Goal: Task Accomplishment & Management: Manage account settings

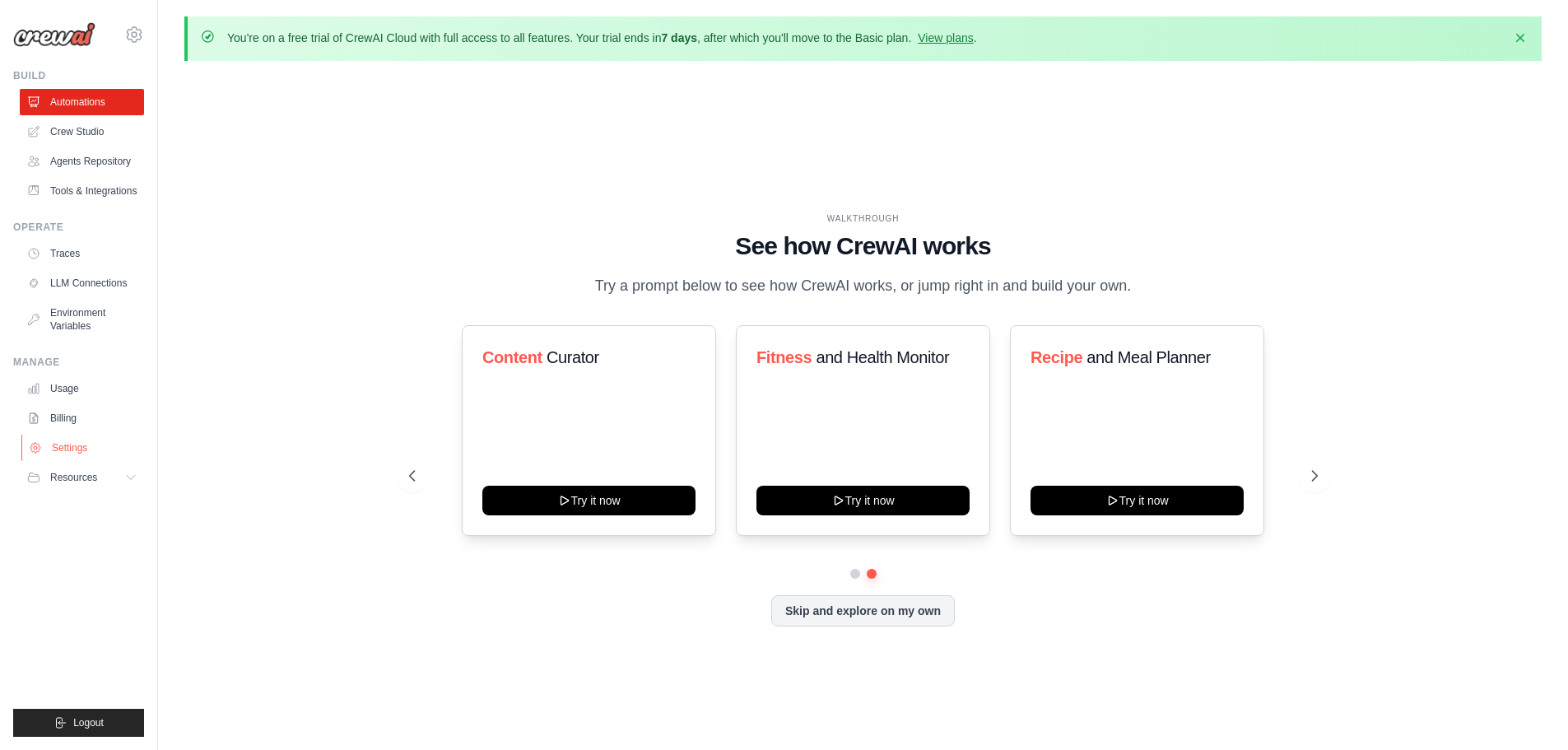
click at [88, 453] on link "Settings" at bounding box center [83, 447] width 125 height 27
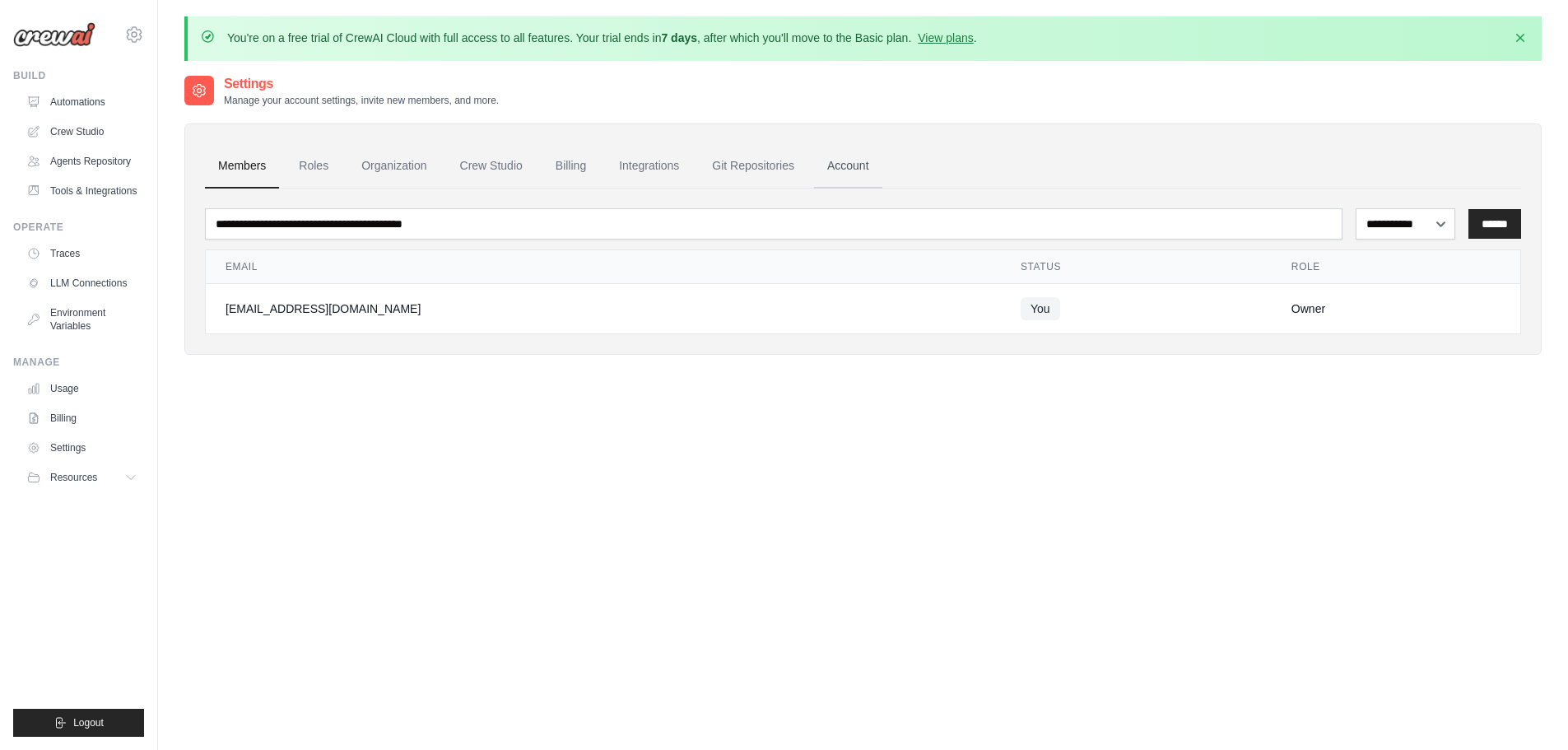
click at [853, 168] on link "Account" at bounding box center [848, 166] width 68 height 44
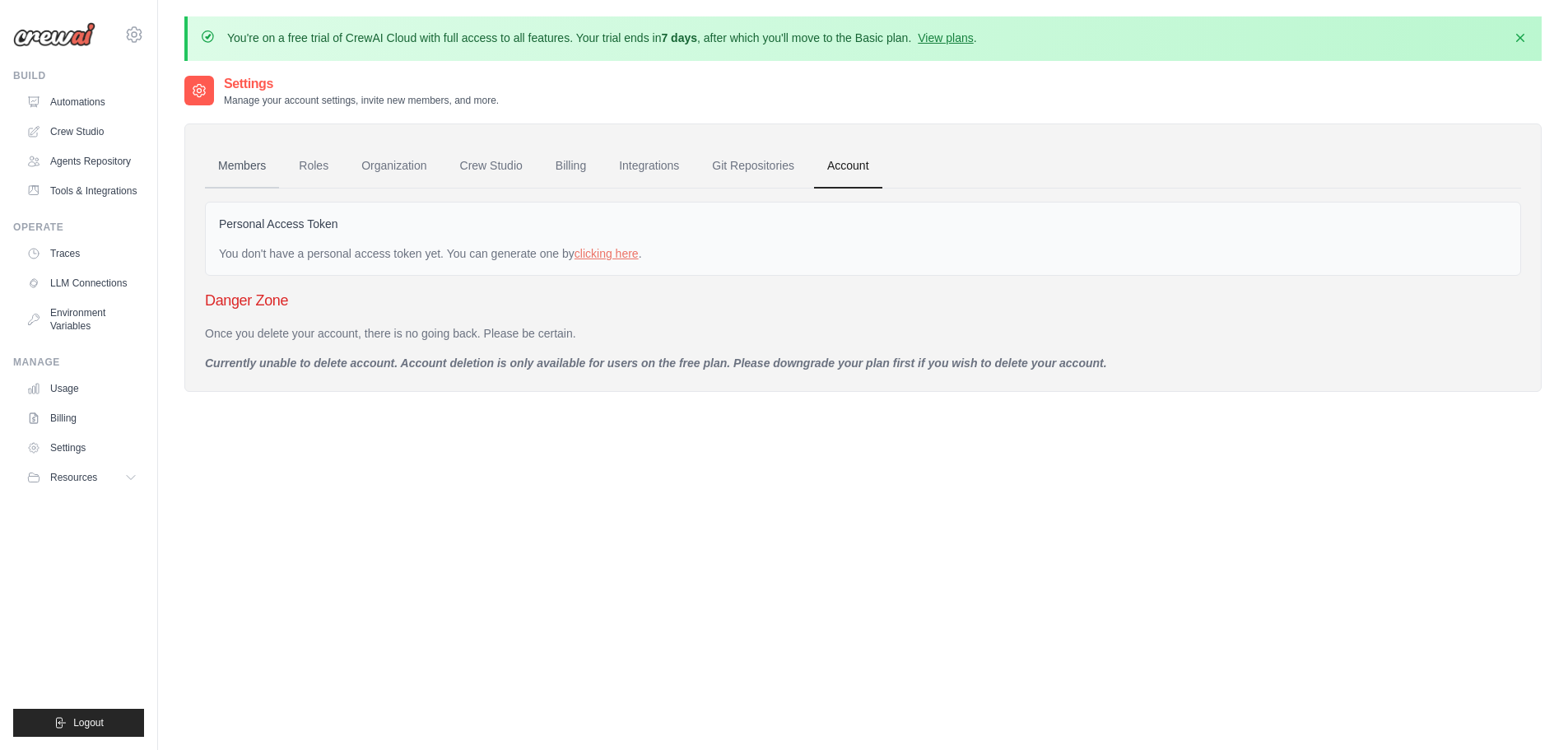
click at [238, 168] on link "Members" at bounding box center [242, 166] width 74 height 44
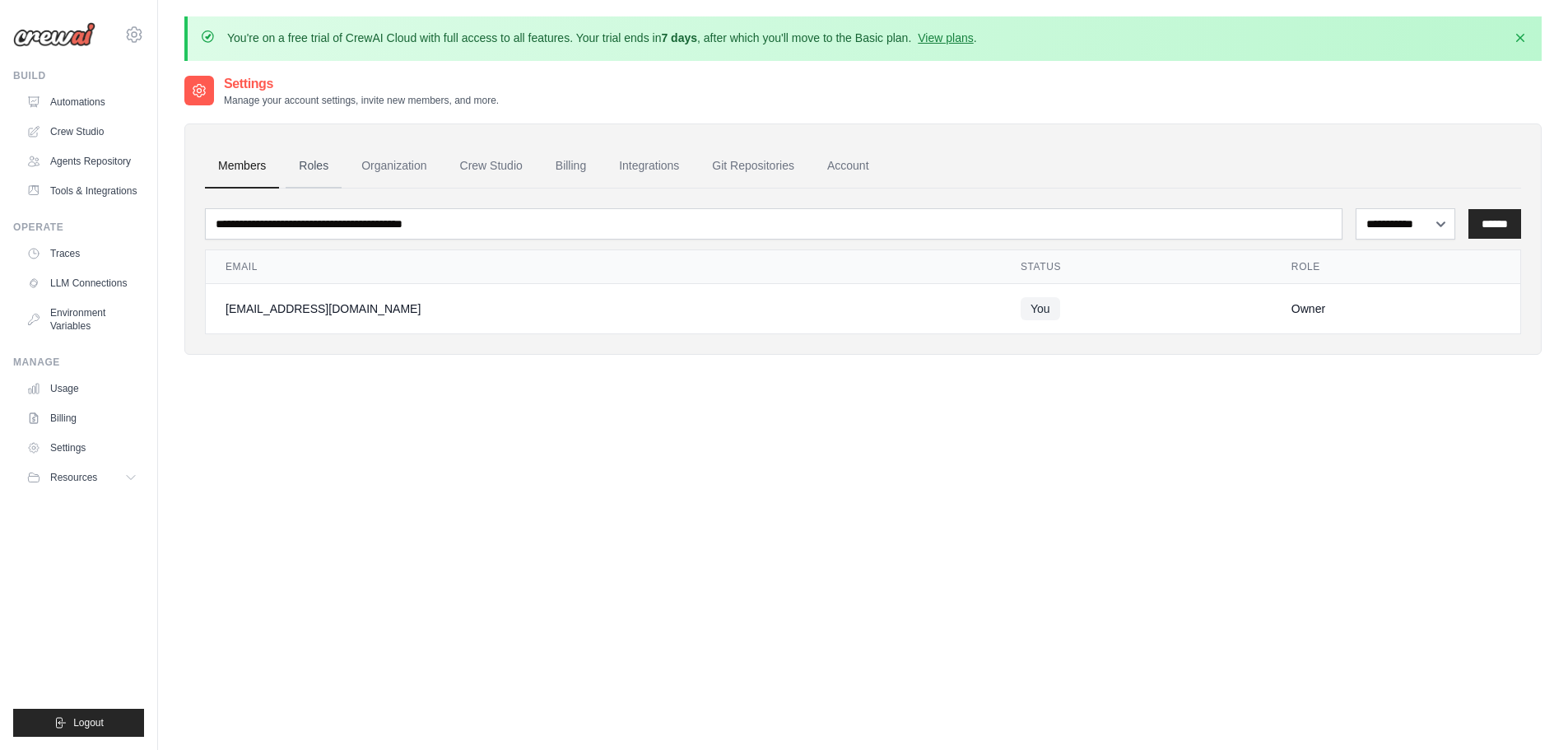
click at [309, 165] on link "Roles" at bounding box center [314, 166] width 56 height 44
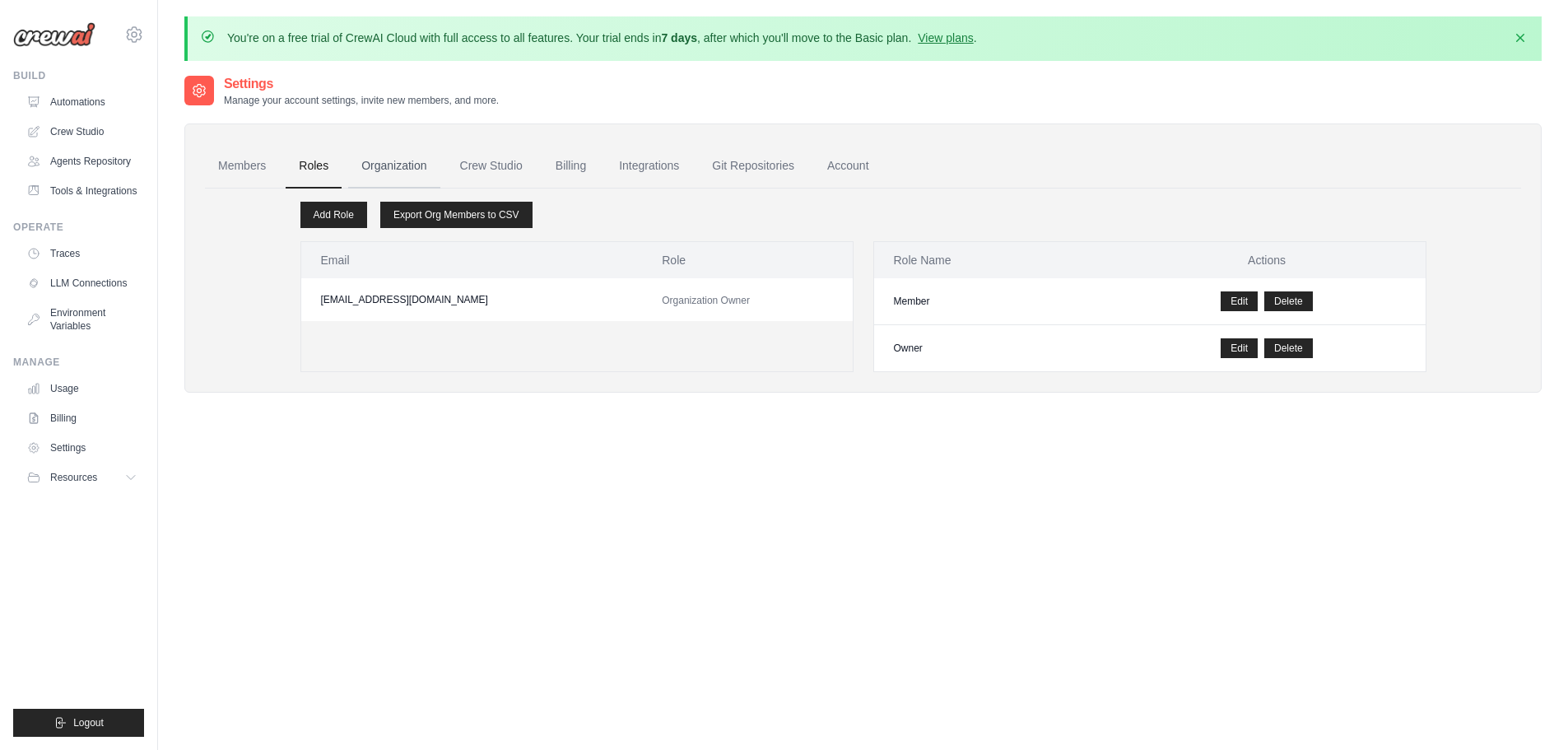
click at [416, 169] on link "Organization" at bounding box center [393, 166] width 91 height 44
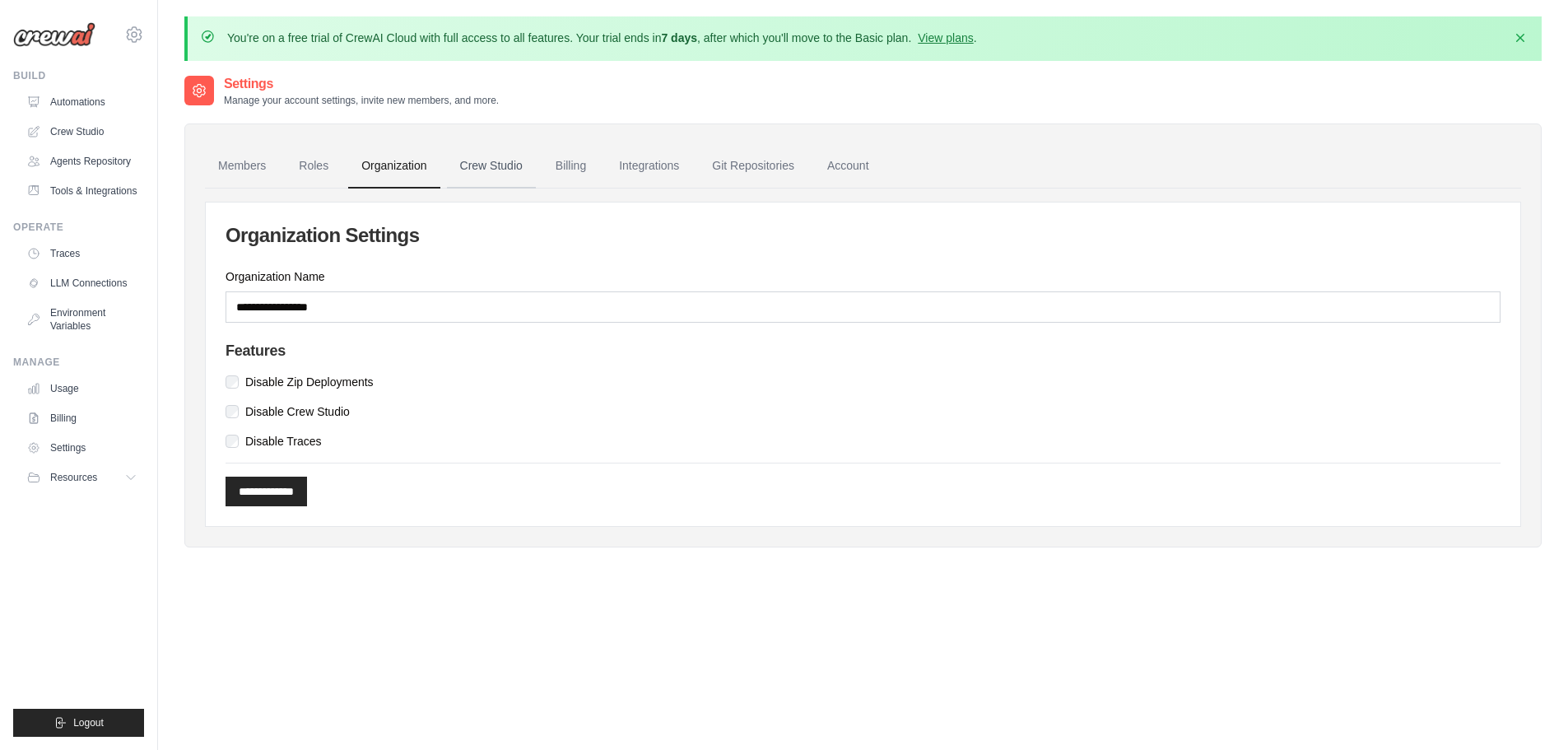
click at [503, 165] on link "Crew Studio" at bounding box center [491, 166] width 89 height 44
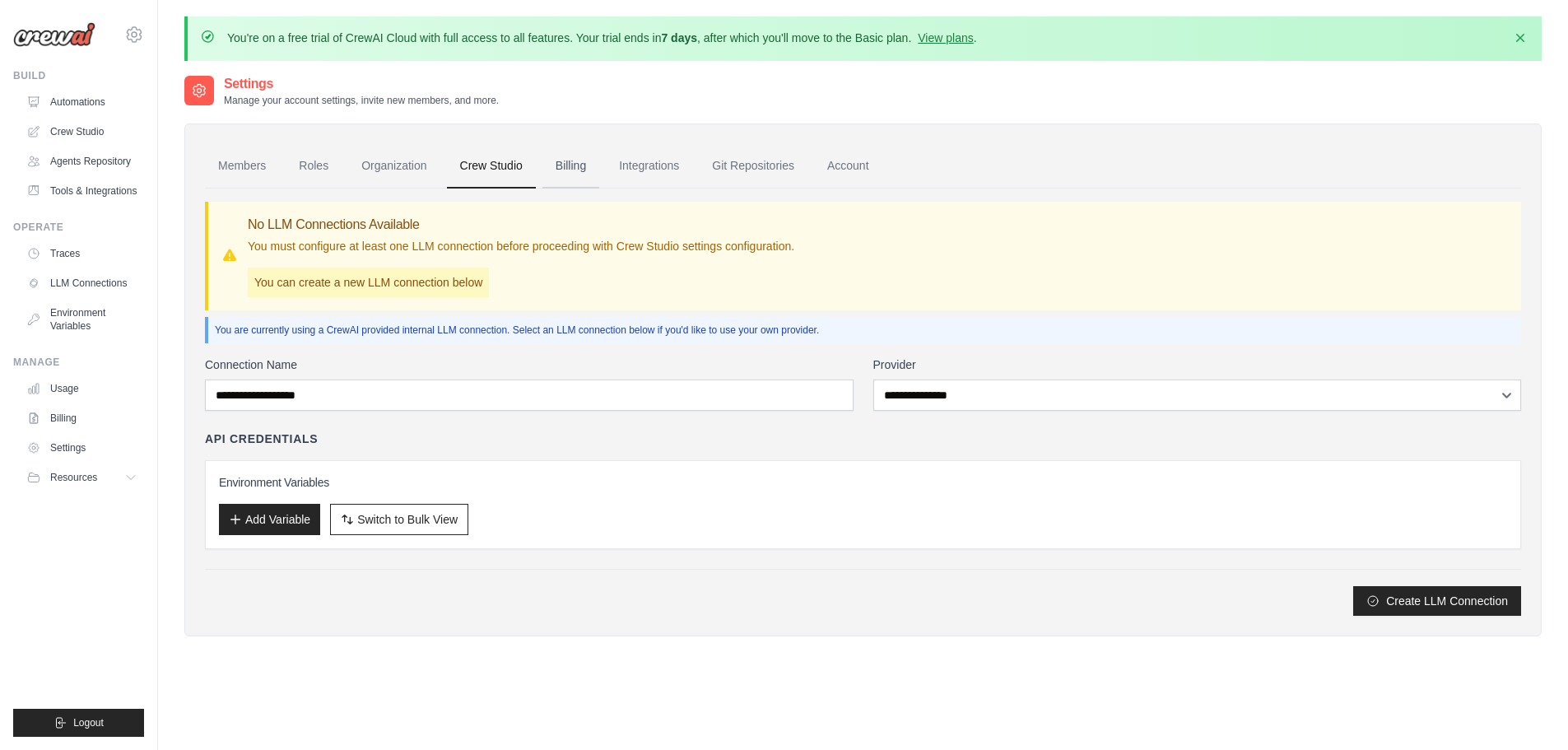
click at [574, 168] on link "Billing" at bounding box center [571, 166] width 57 height 44
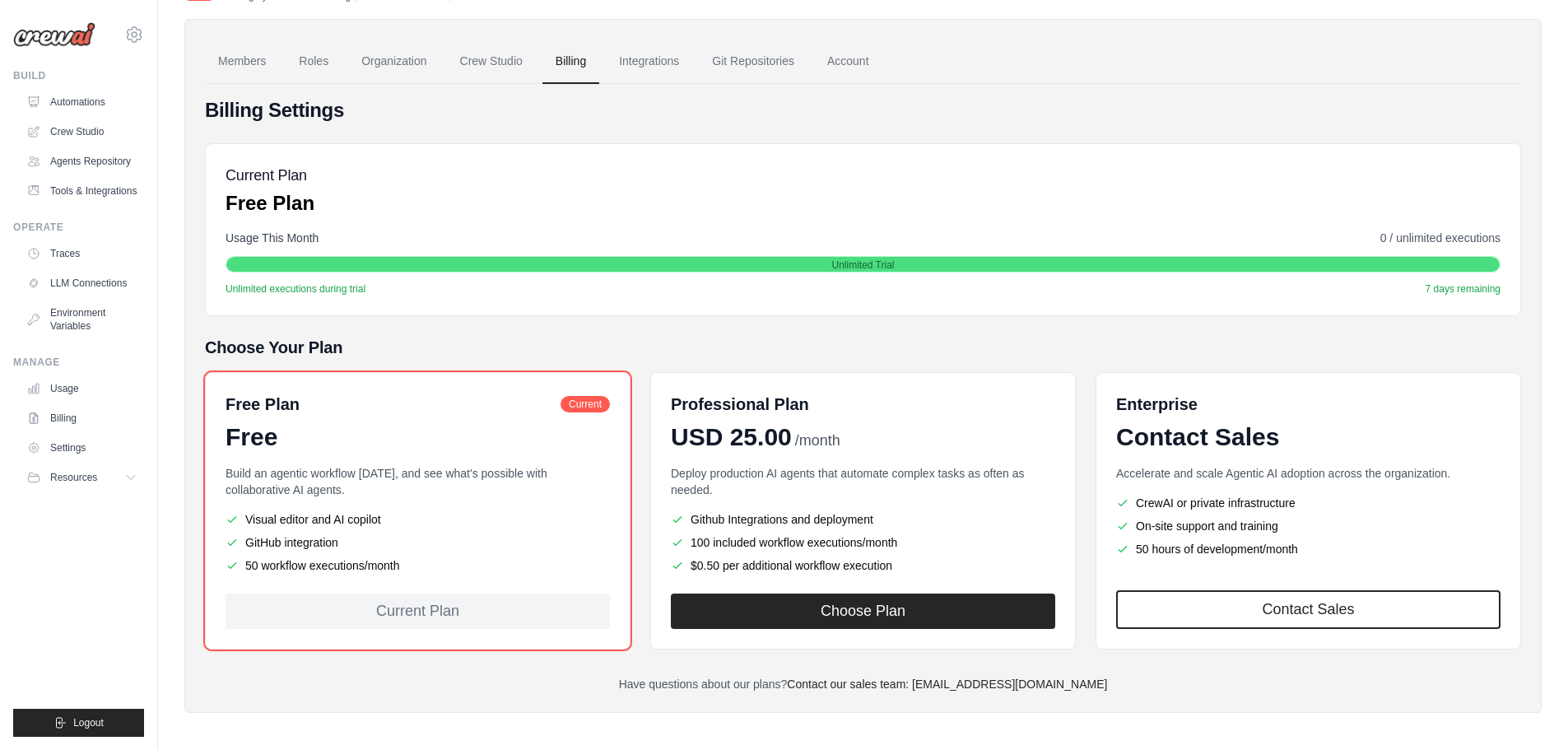
scroll to position [111, 0]
